Goal: Register for event/course

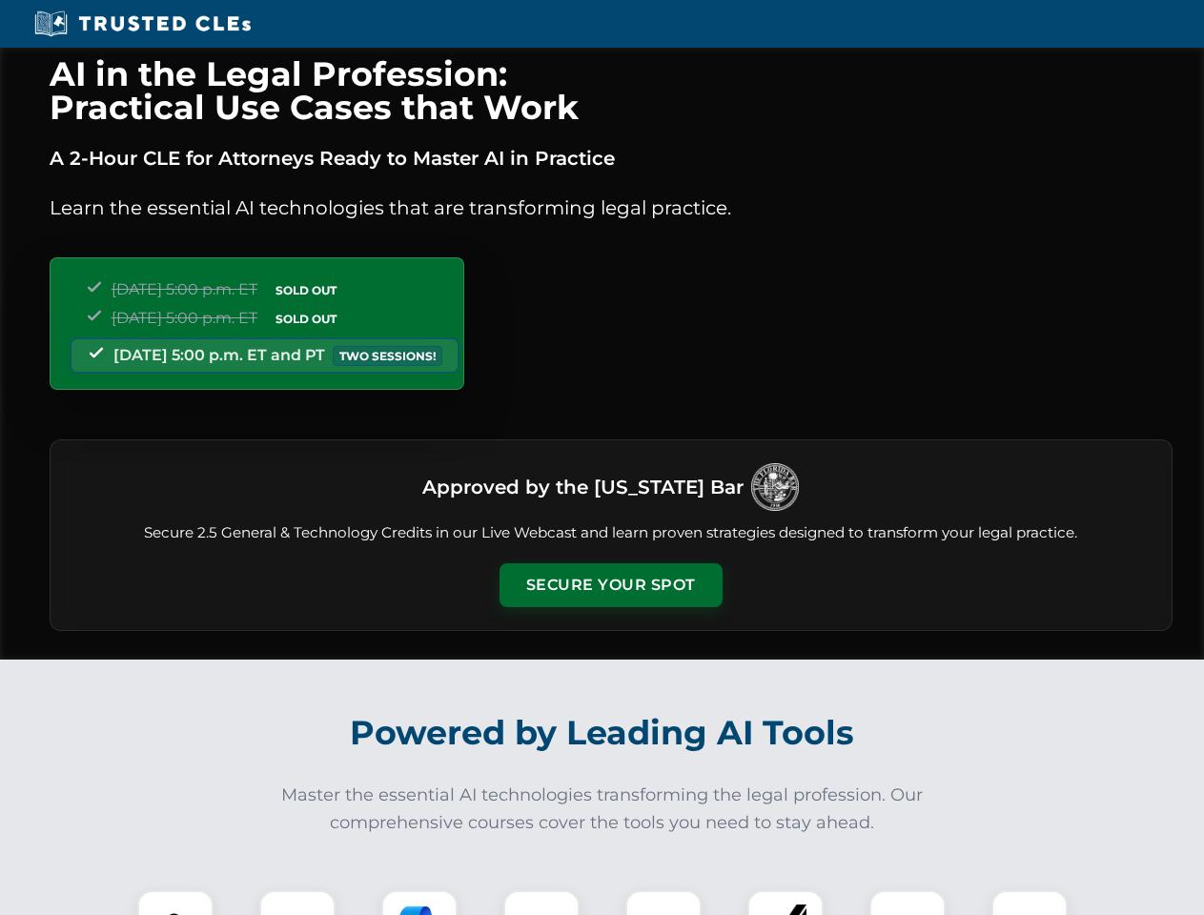
click at [610, 585] on button "Secure Your Spot" at bounding box center [610, 585] width 223 height 44
click at [175, 903] on img at bounding box center [175, 928] width 55 height 55
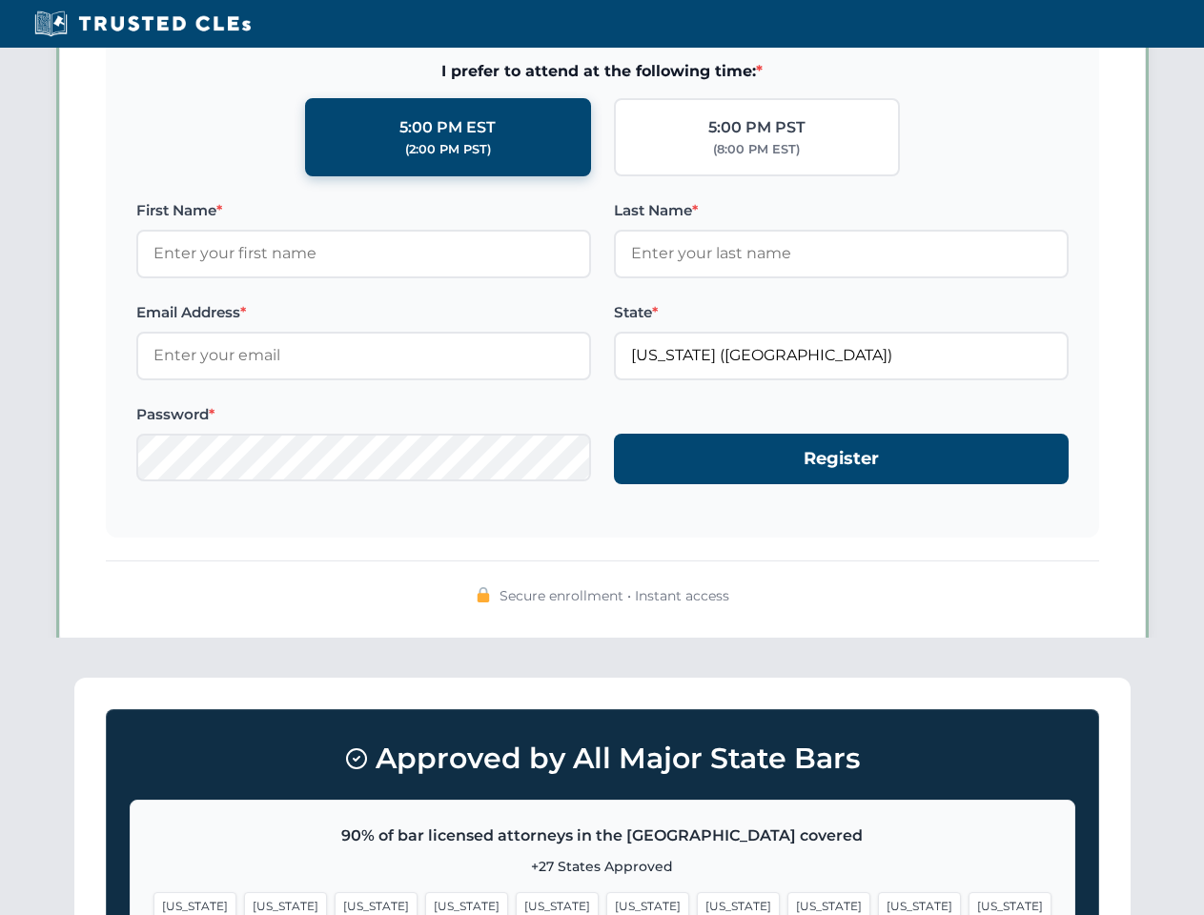
click at [697, 903] on span "[US_STATE]" at bounding box center [738, 906] width 83 height 28
click at [878, 903] on span "[US_STATE]" at bounding box center [919, 906] width 83 height 28
